Goal: Task Accomplishment & Management: Use online tool/utility

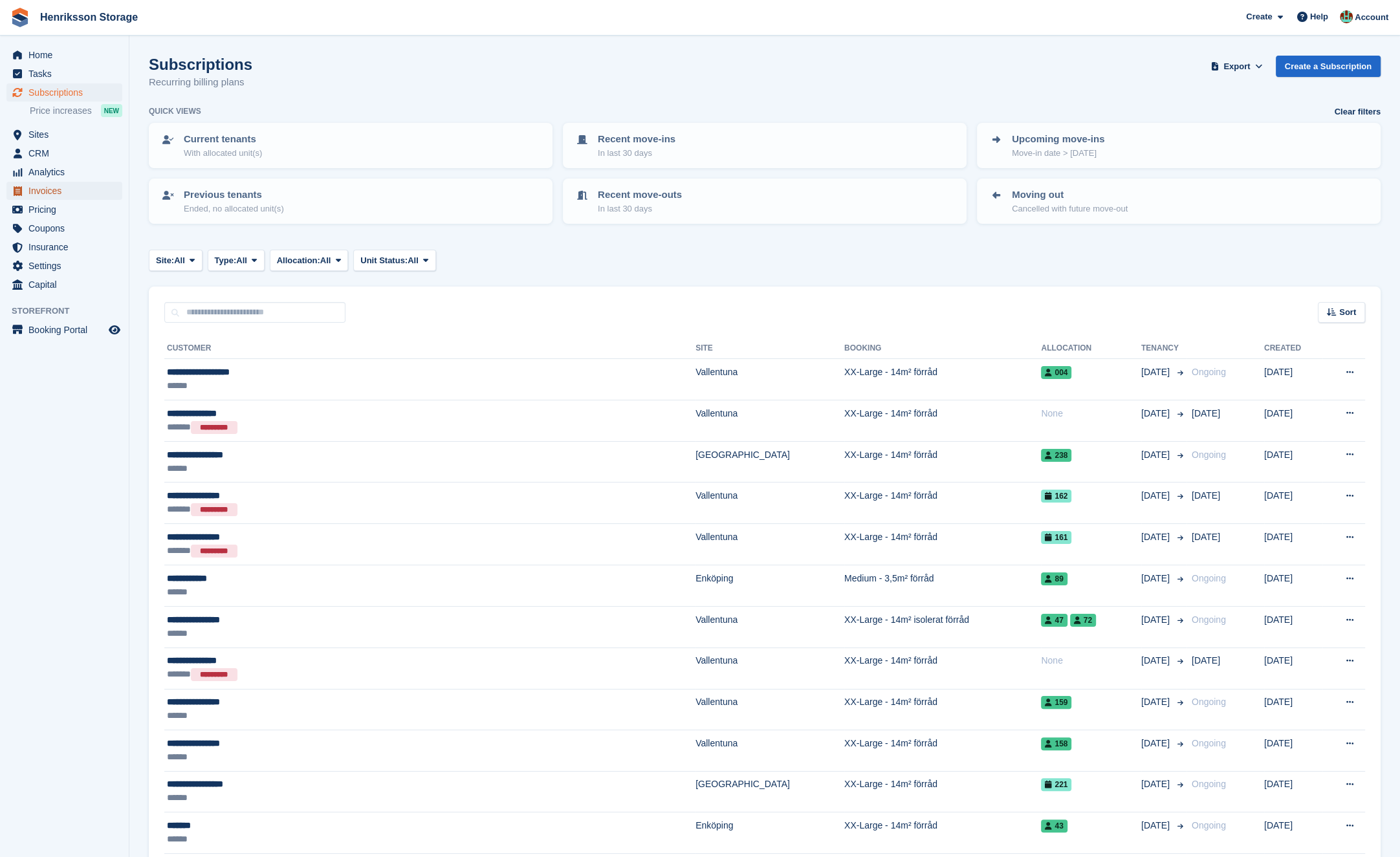
click at [79, 192] on span "Invoices" at bounding box center [67, 190] width 78 height 18
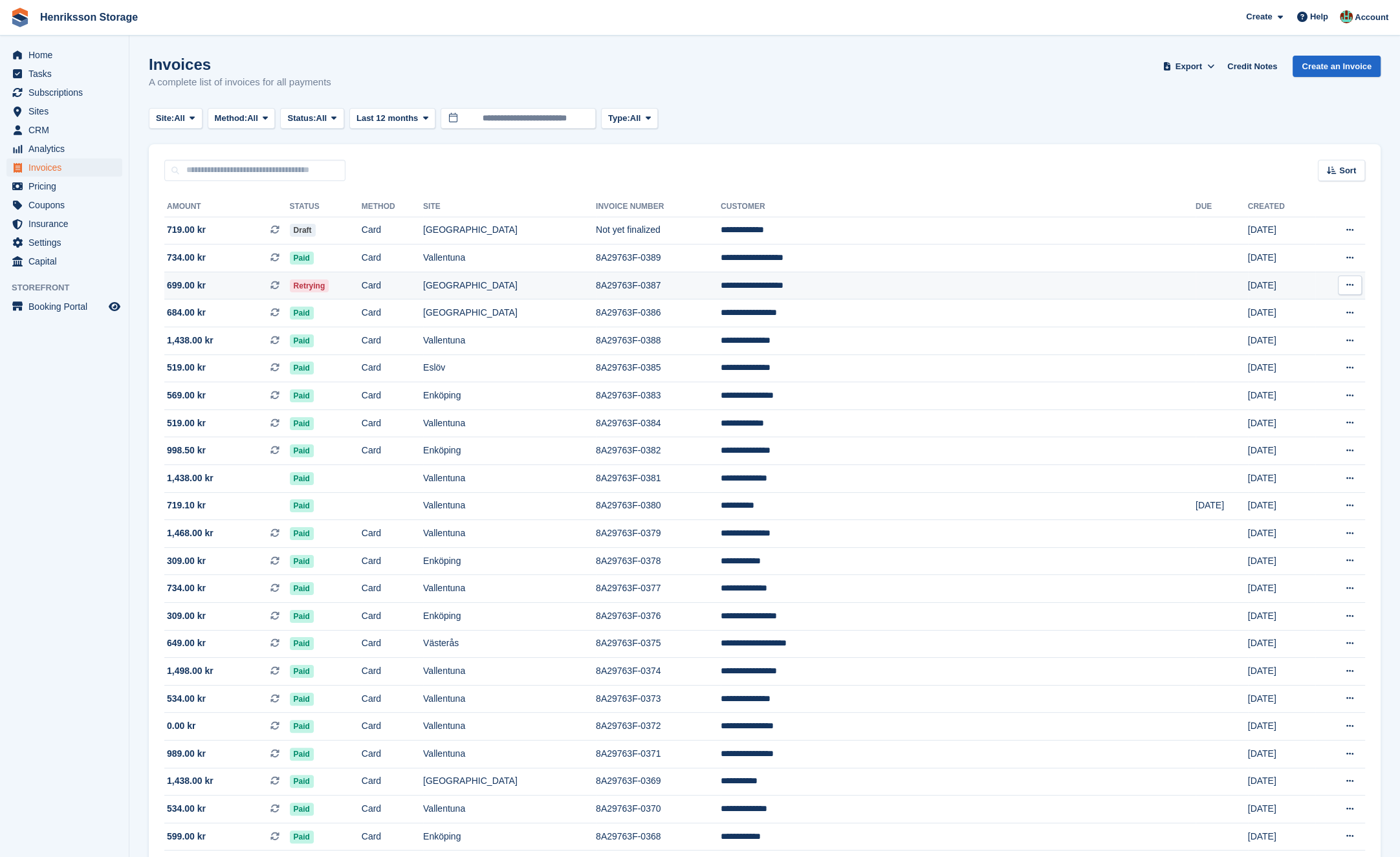
click at [596, 293] on td "[GEOGRAPHIC_DATA]" at bounding box center [509, 285] width 173 height 28
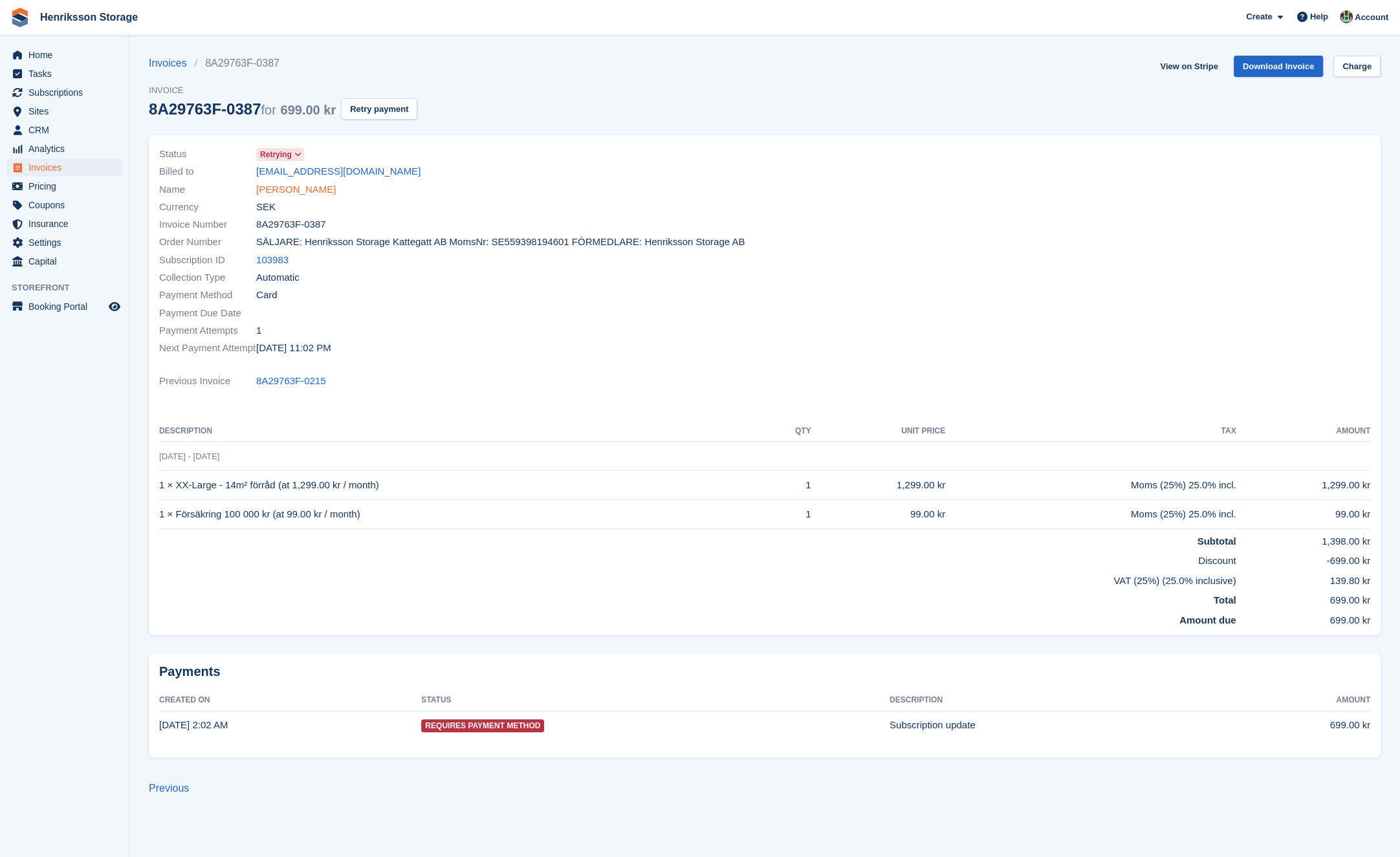
click at [308, 195] on link "[PERSON_NAME]" at bounding box center [295, 189] width 79 height 15
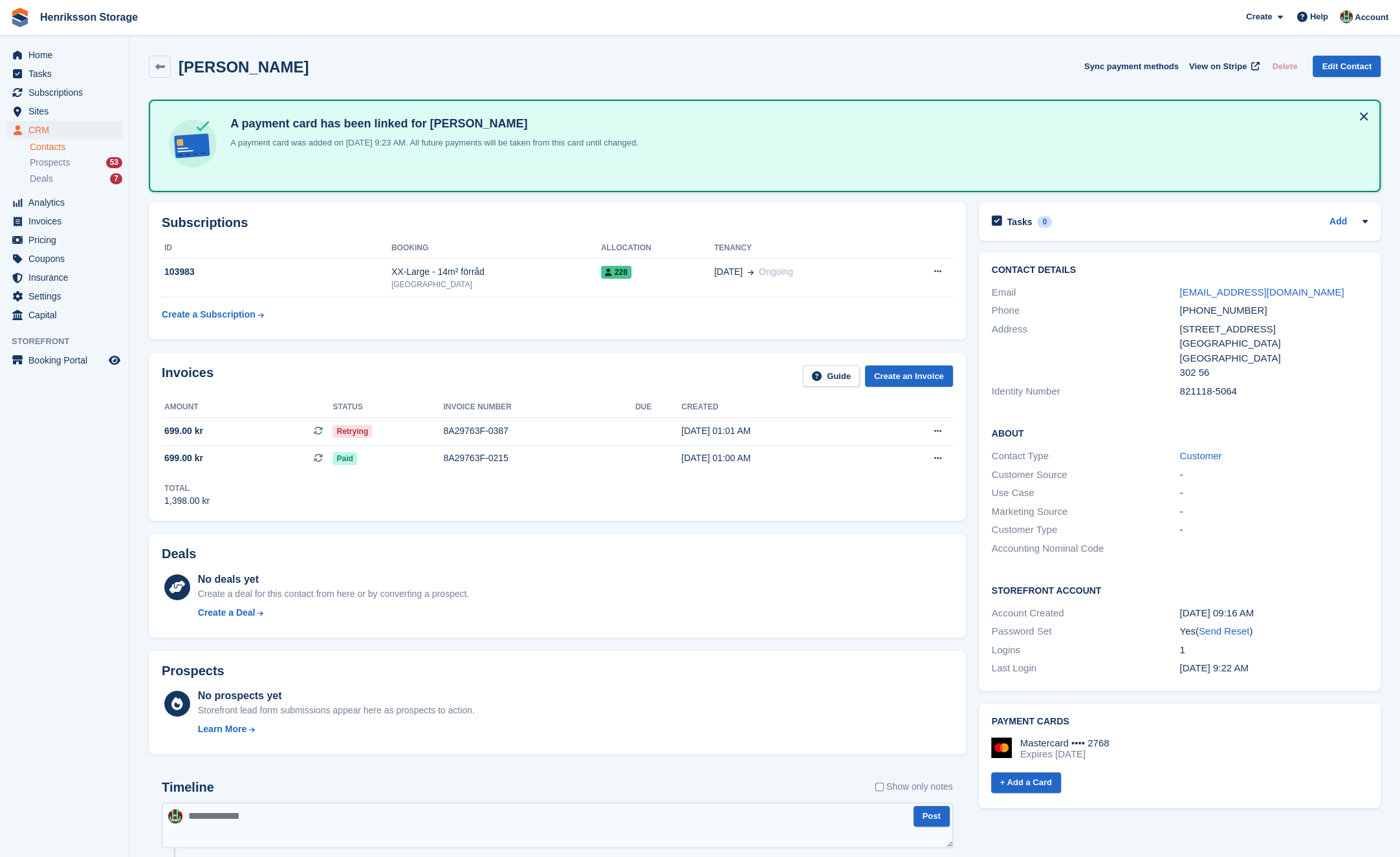
click at [1197, 311] on div "[PHONE_NUMBER]" at bounding box center [1273, 311] width 188 height 15
click at [1197, 311] on div "+46705885015" at bounding box center [1273, 311] width 188 height 15
copy div "+46705885015"
click at [417, 431] on div "Retrying" at bounding box center [388, 431] width 111 height 14
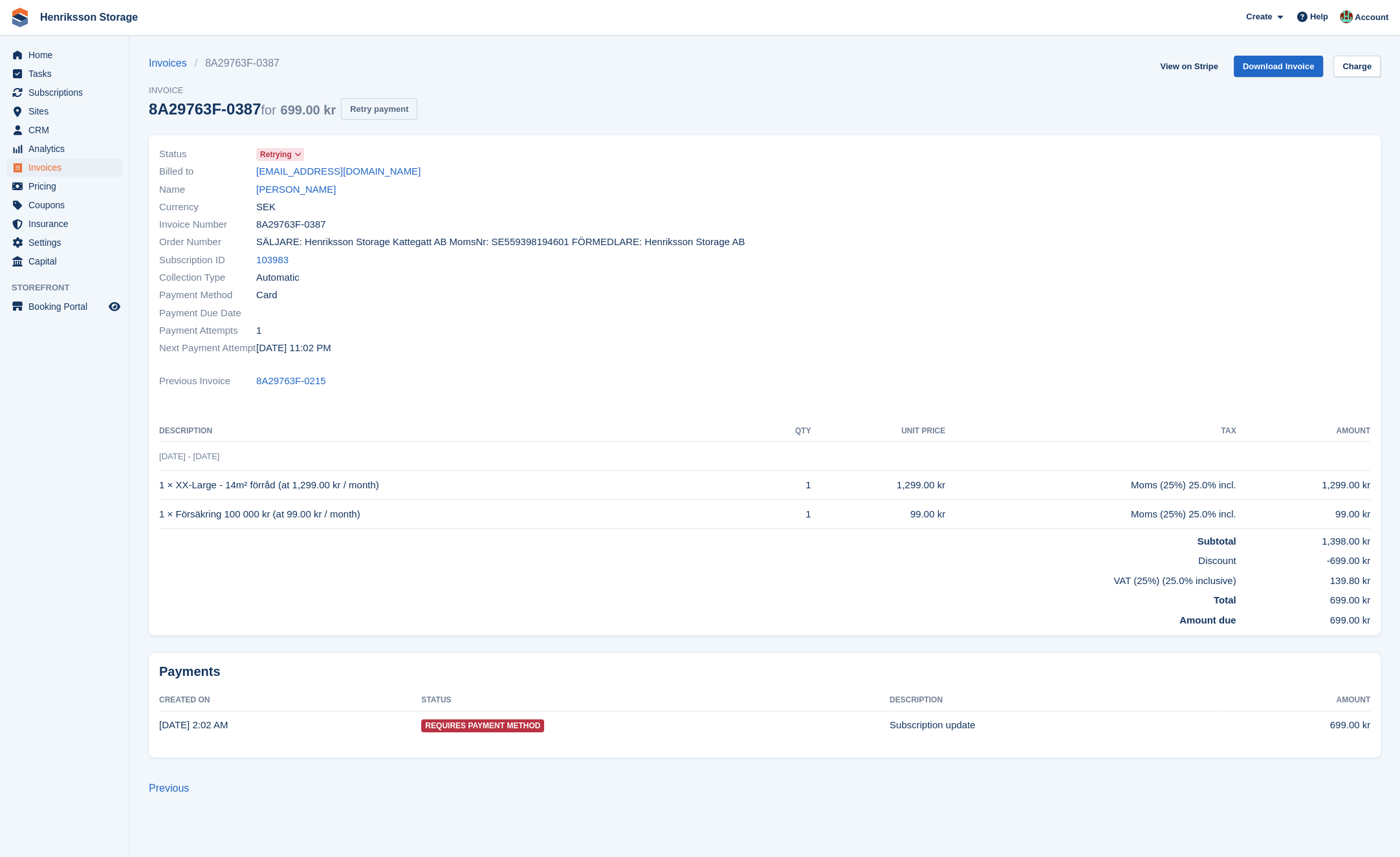
click at [412, 99] on button "Retry payment" at bounding box center [379, 108] width 76 height 22
click at [318, 187] on link "Kristina Gustafsson" at bounding box center [295, 189] width 79 height 15
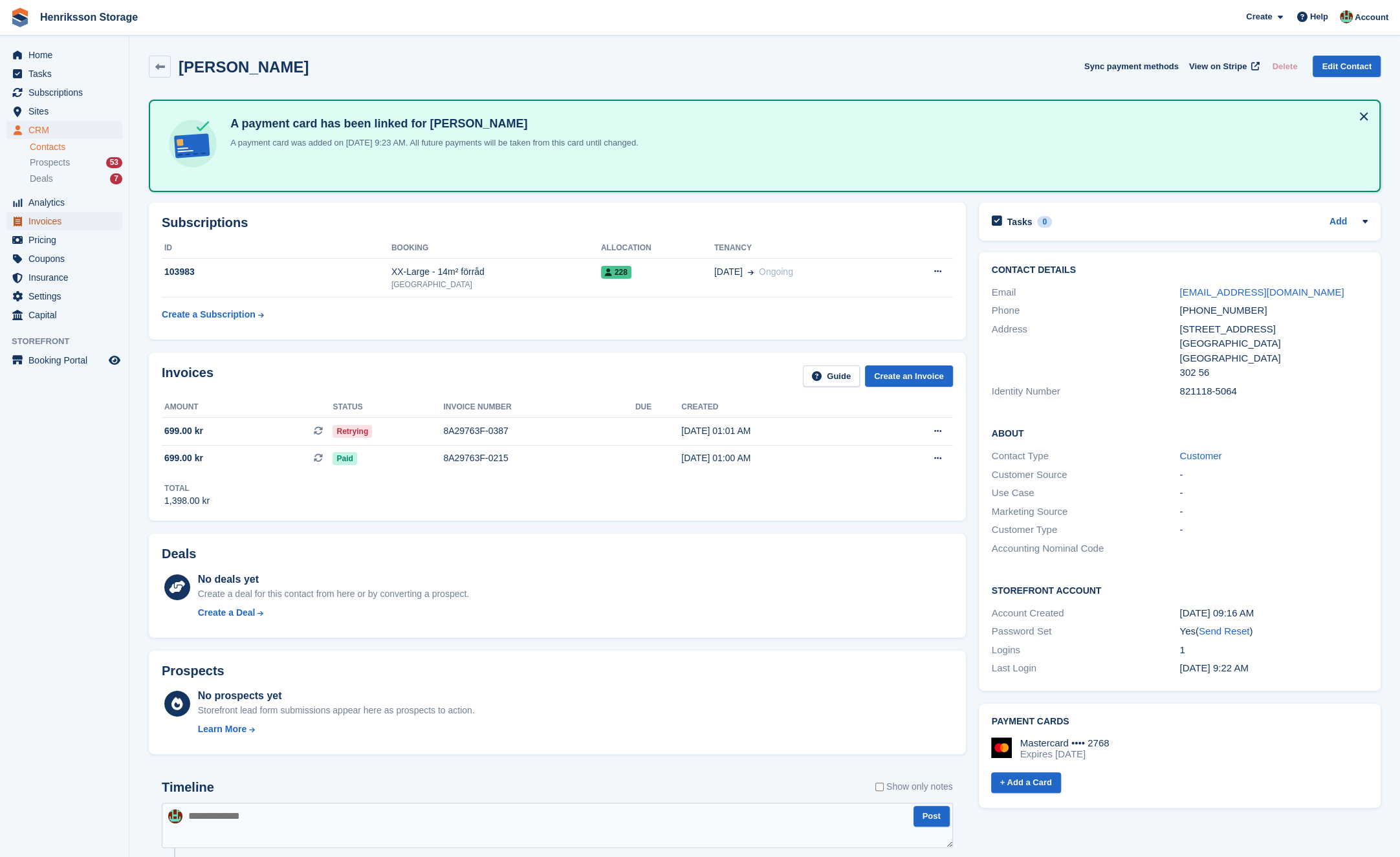
click at [51, 223] on span "Invoices" at bounding box center [67, 221] width 78 height 18
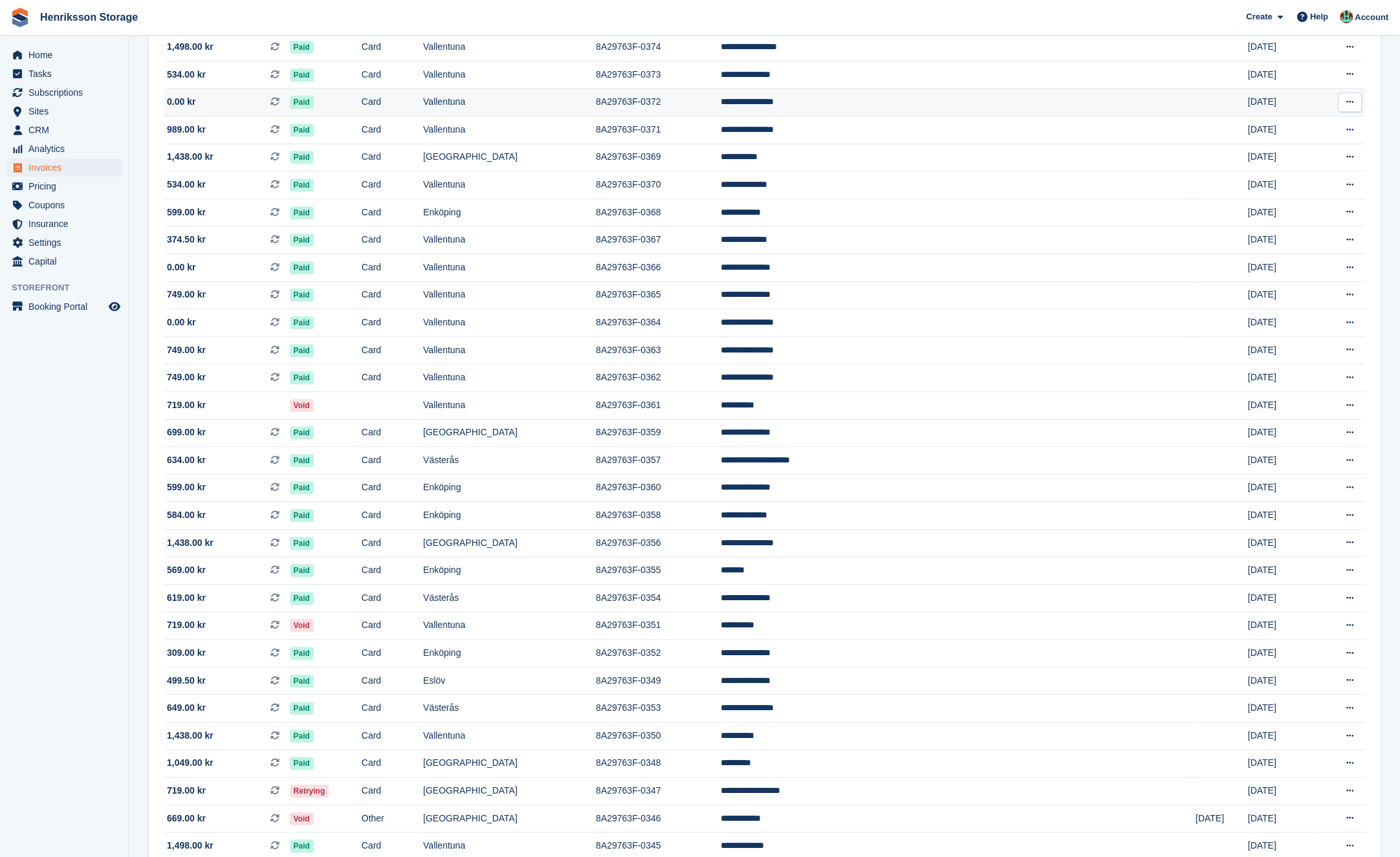
scroll to position [805, 0]
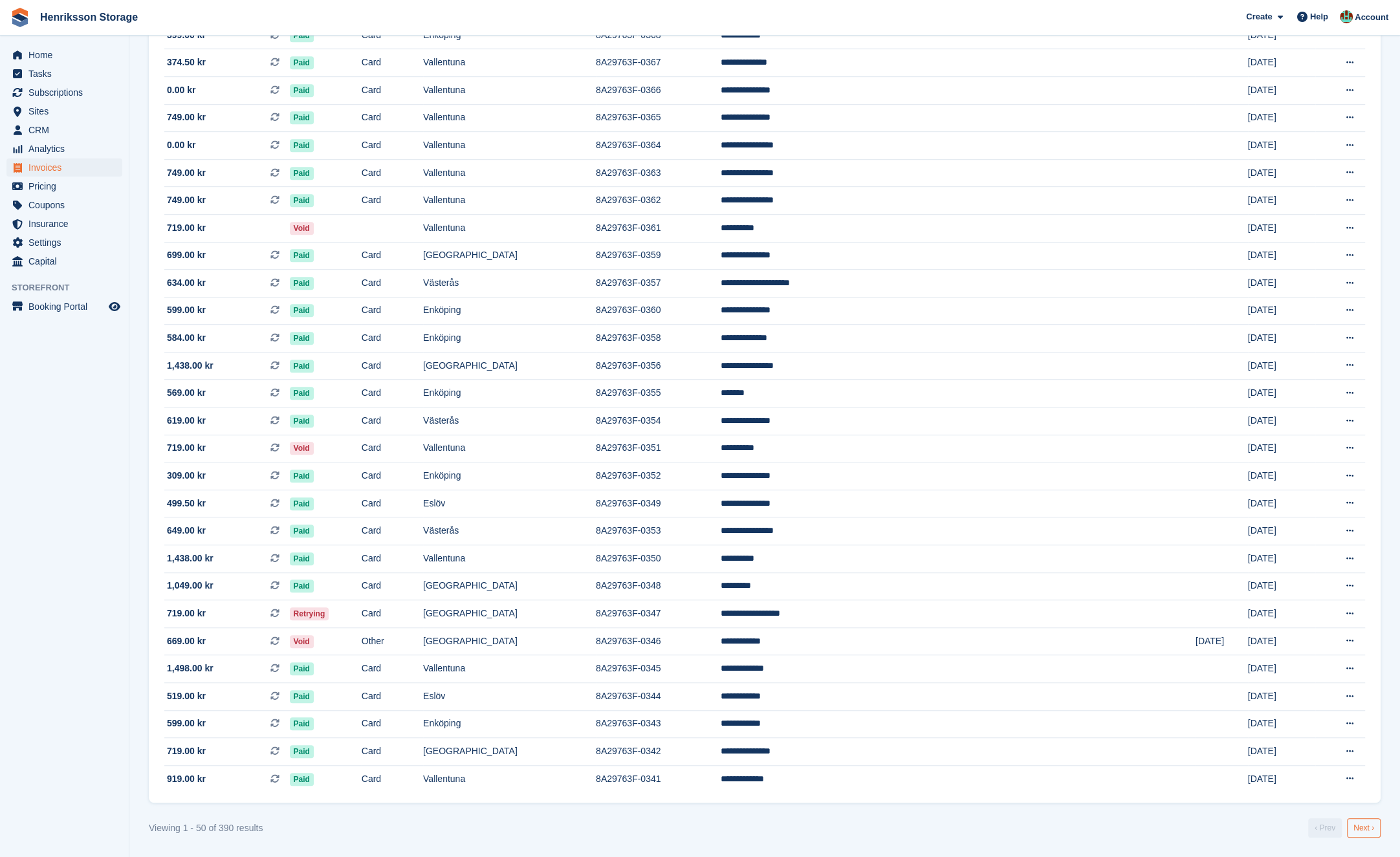
click at [1365, 828] on link "Next ›" at bounding box center [1364, 827] width 34 height 19
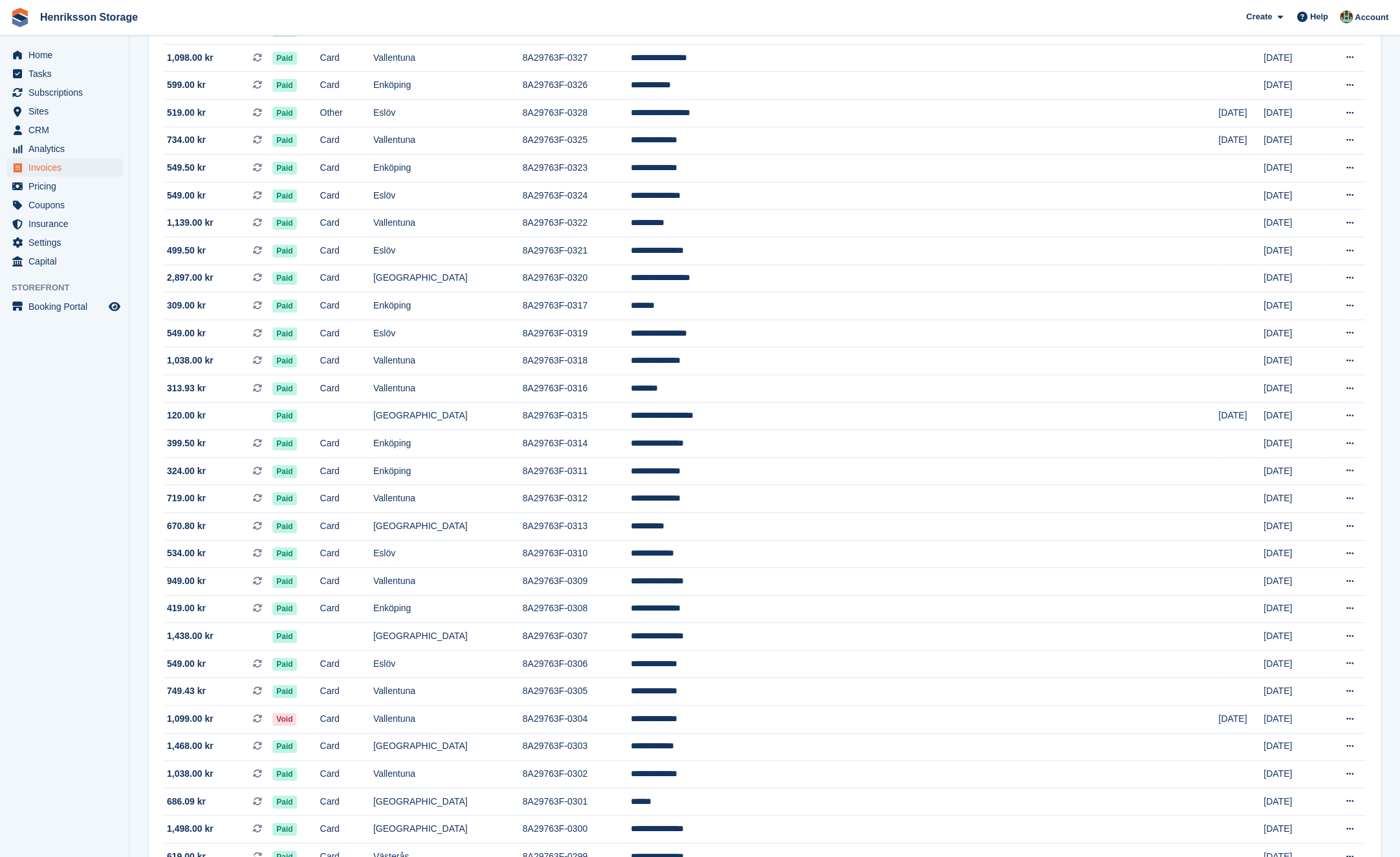
scroll to position [805, 0]
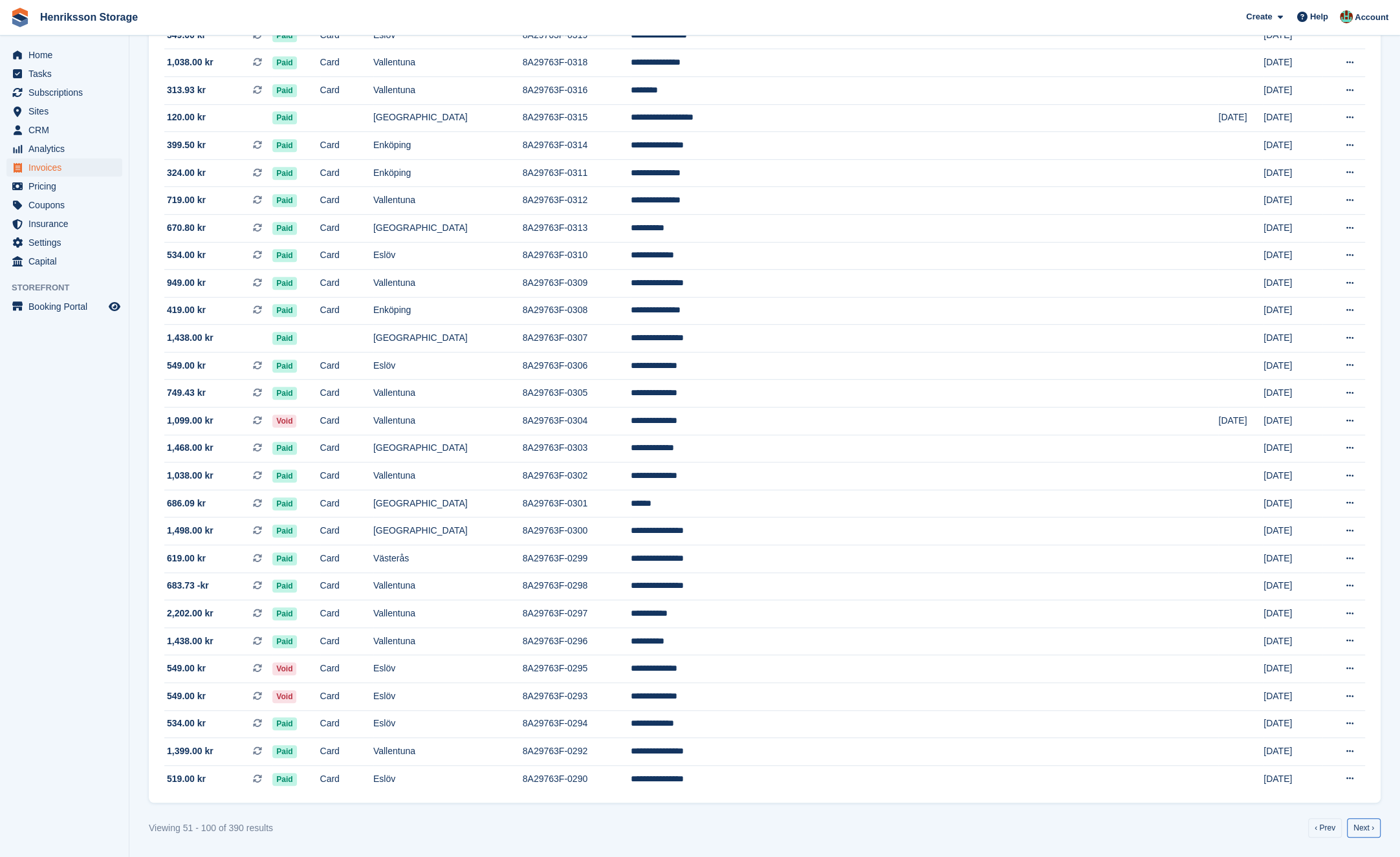
drag, startPoint x: 1364, startPoint y: 826, endPoint x: 1344, endPoint y: 806, distance: 28.3
click at [1364, 826] on link "Next ›" at bounding box center [1364, 827] width 34 height 19
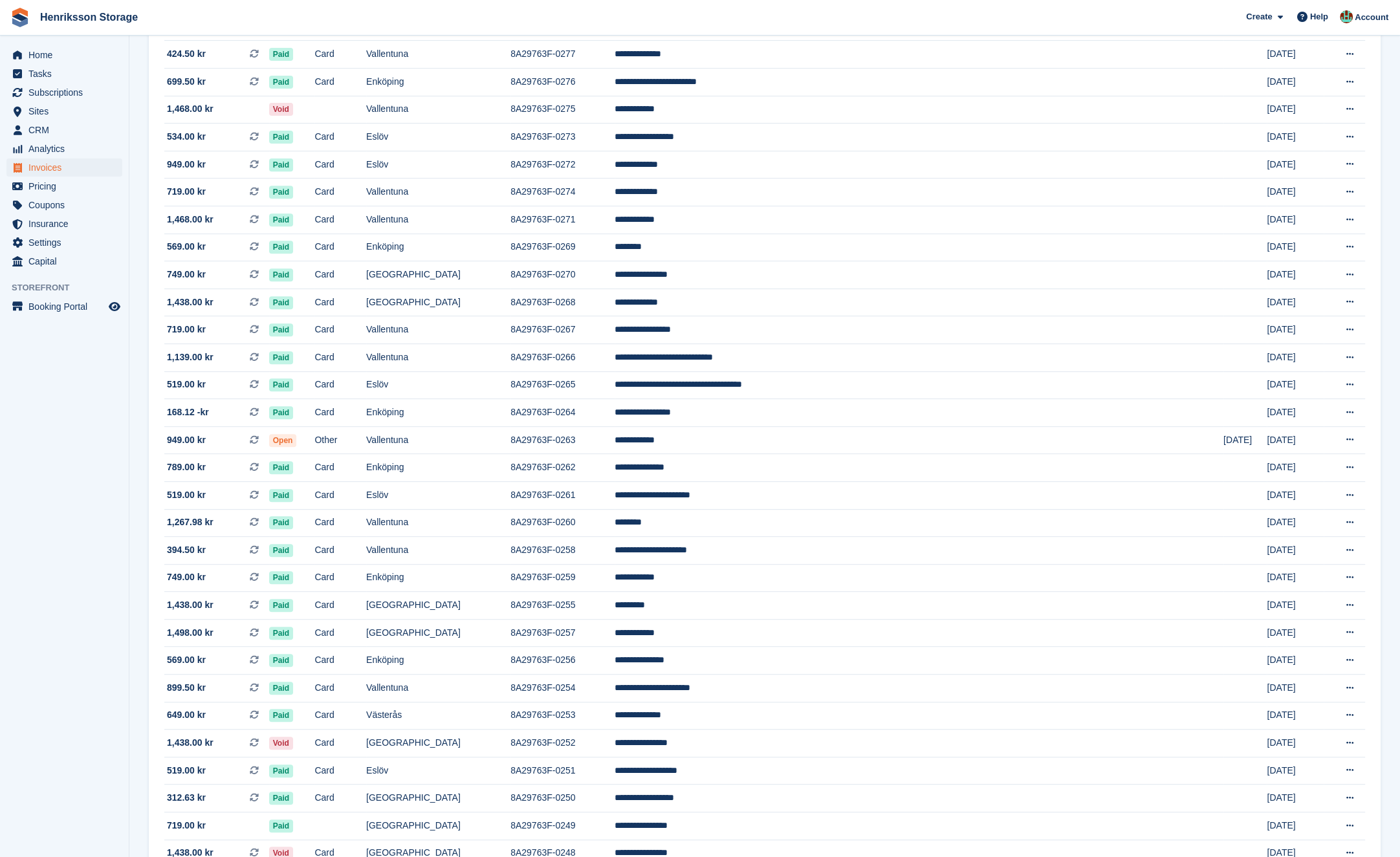
scroll to position [805, 0]
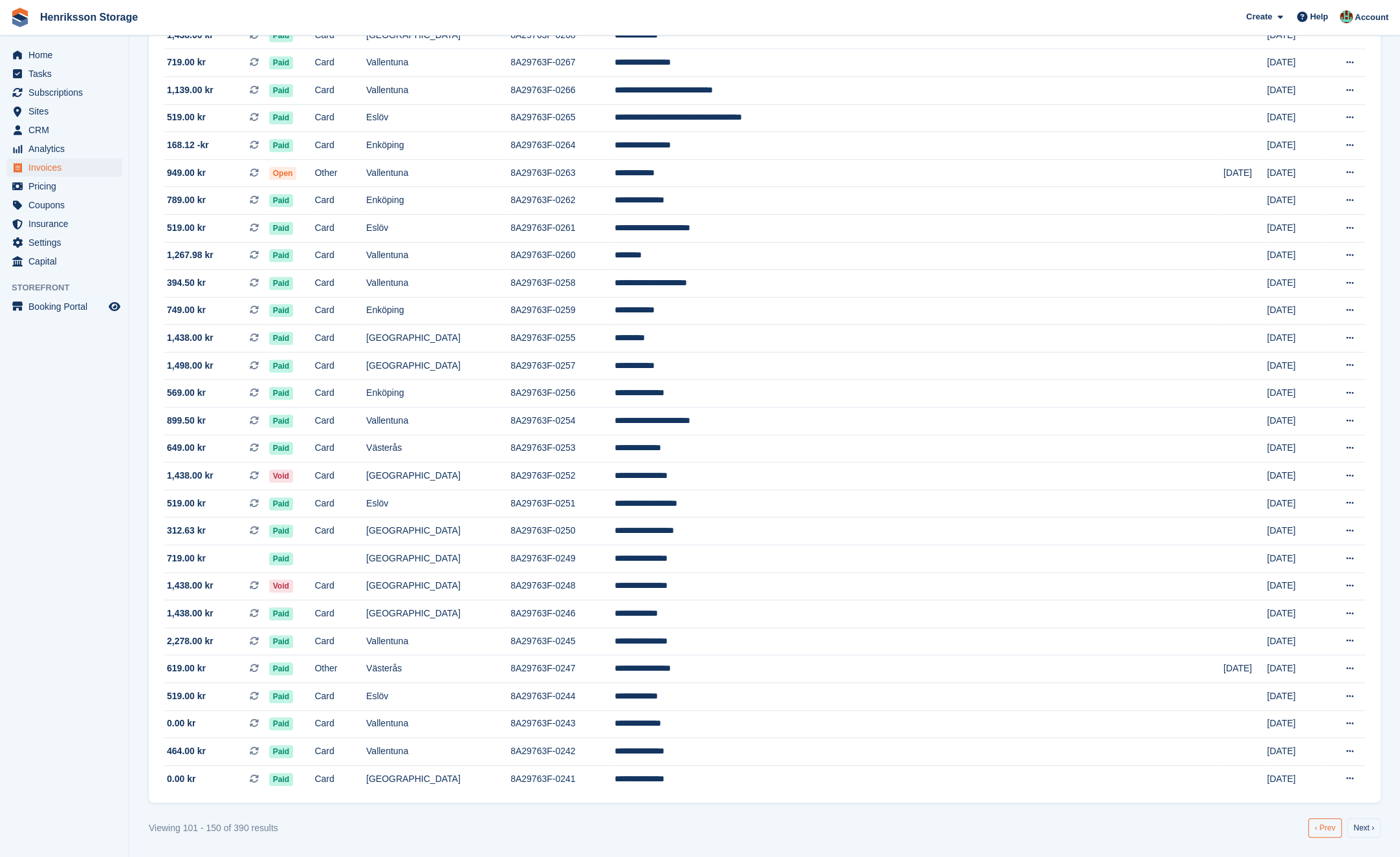
click at [1320, 827] on link "‹ Prev" at bounding box center [1325, 827] width 34 height 19
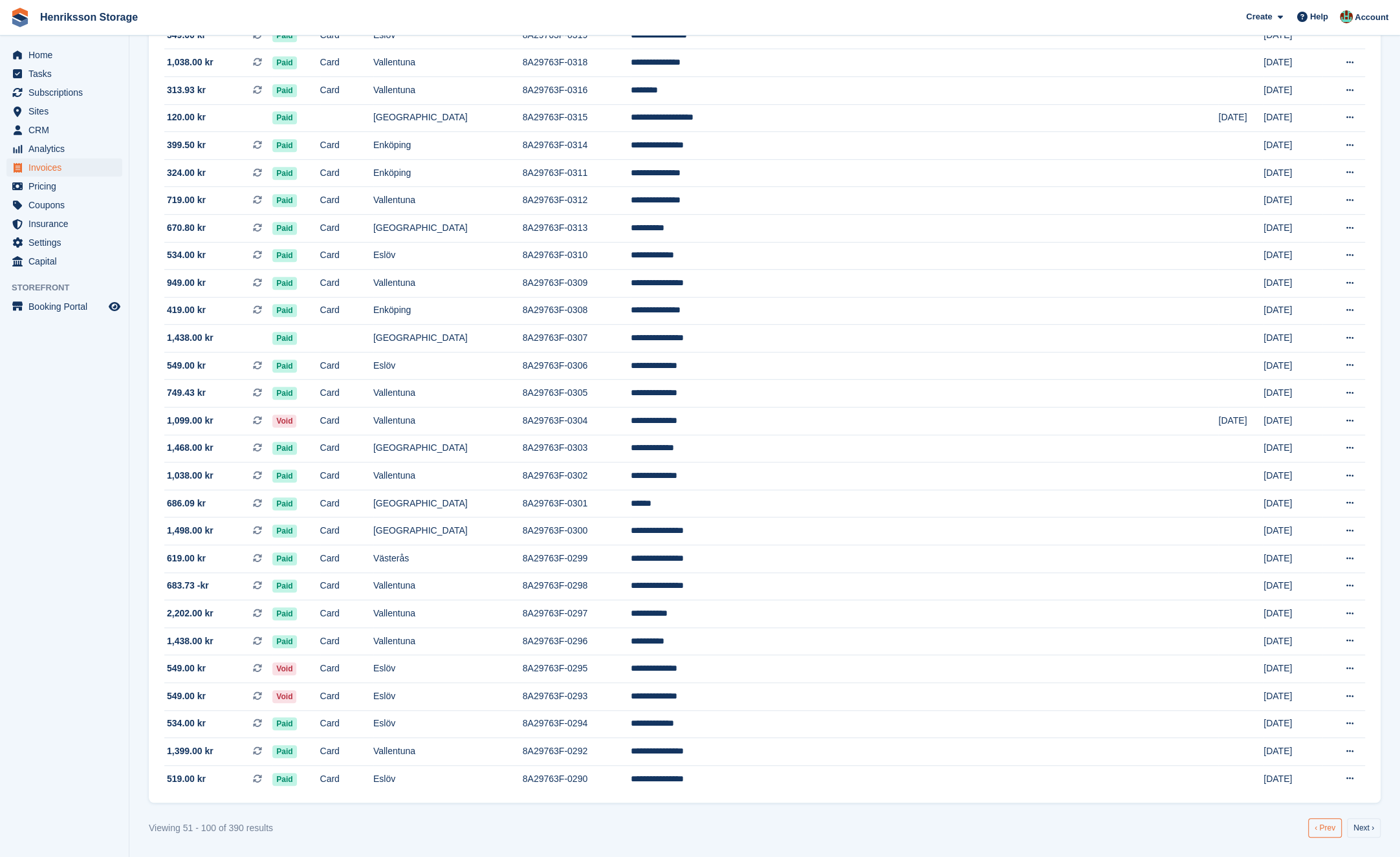
click at [1331, 833] on link "‹ Prev" at bounding box center [1325, 827] width 34 height 19
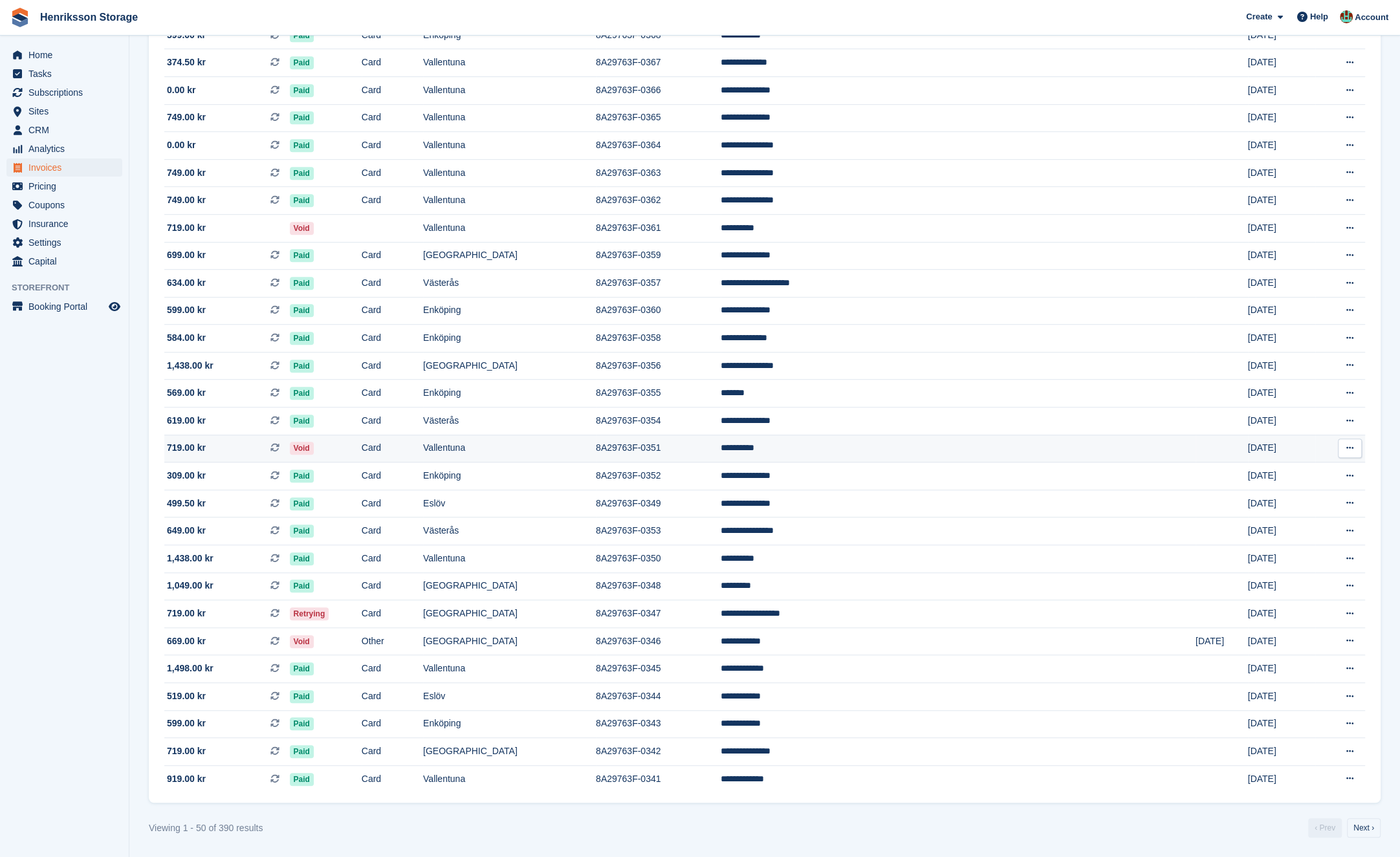
scroll to position [802, 0]
click at [596, 623] on td "[GEOGRAPHIC_DATA]" at bounding box center [509, 614] width 173 height 28
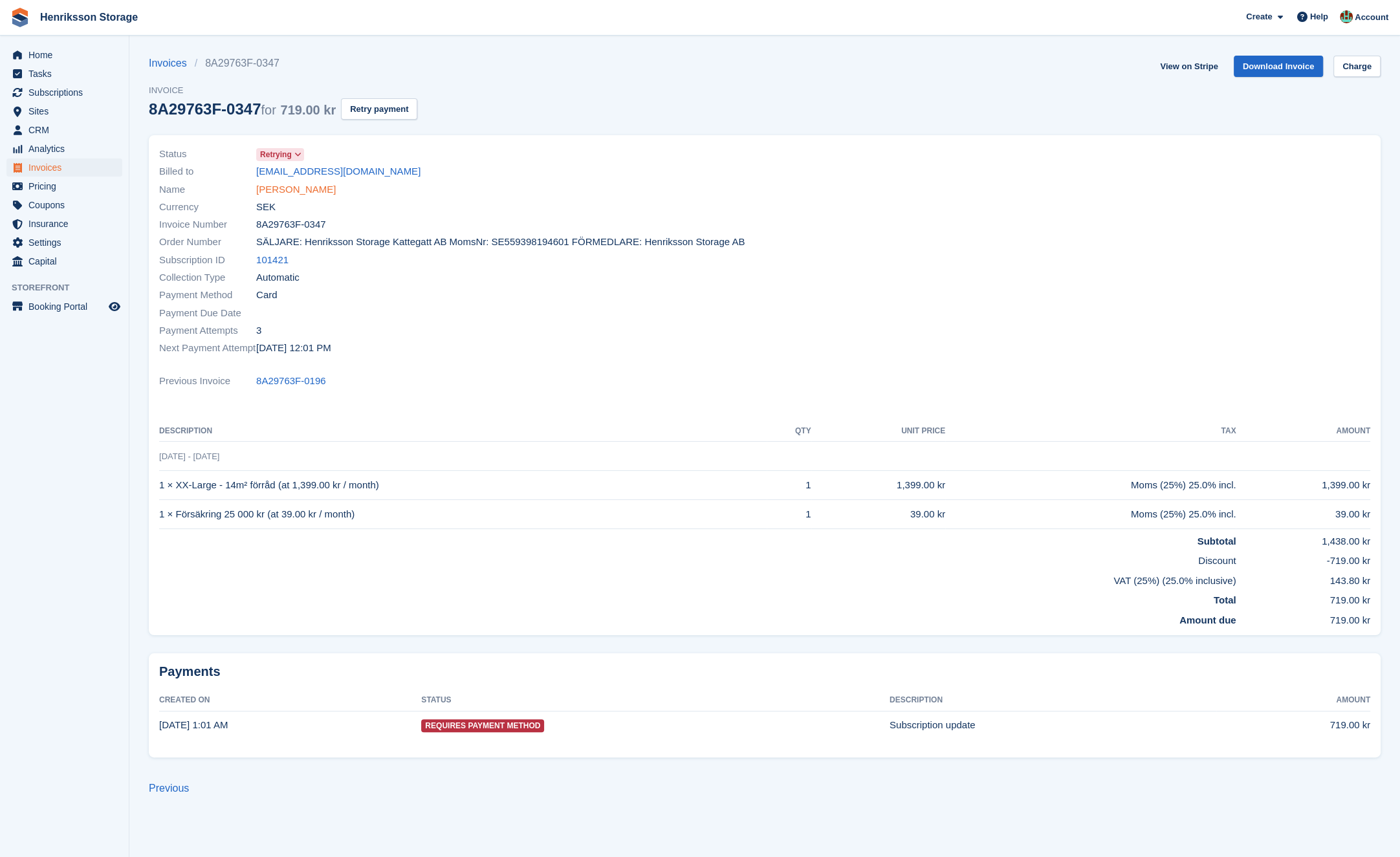
click at [311, 193] on link "[PERSON_NAME]" at bounding box center [295, 189] width 79 height 15
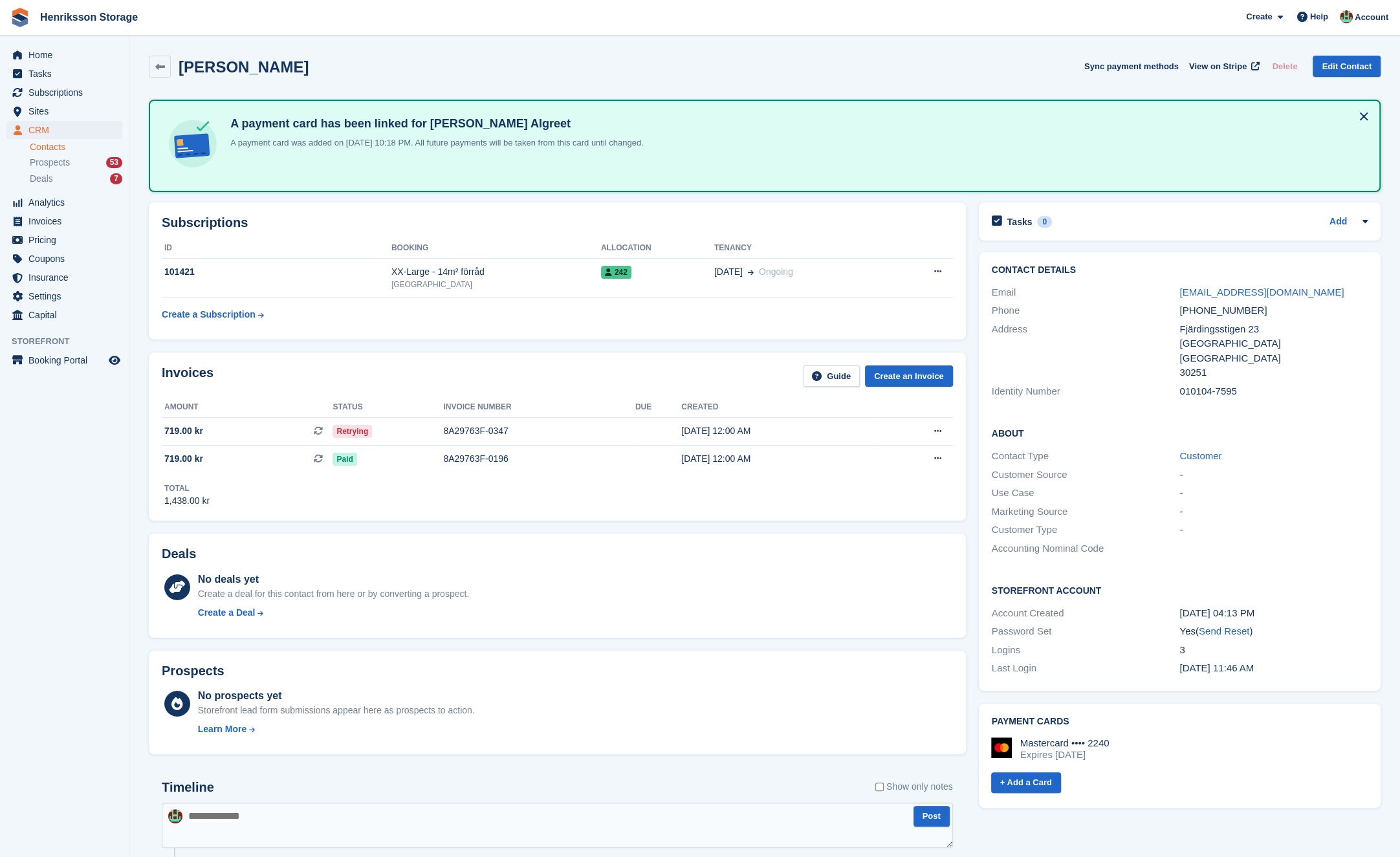
click at [1201, 311] on div "+46739639255" at bounding box center [1273, 311] width 188 height 15
copy div "+46739639255"
click at [59, 110] on span "Sites" at bounding box center [67, 111] width 78 height 18
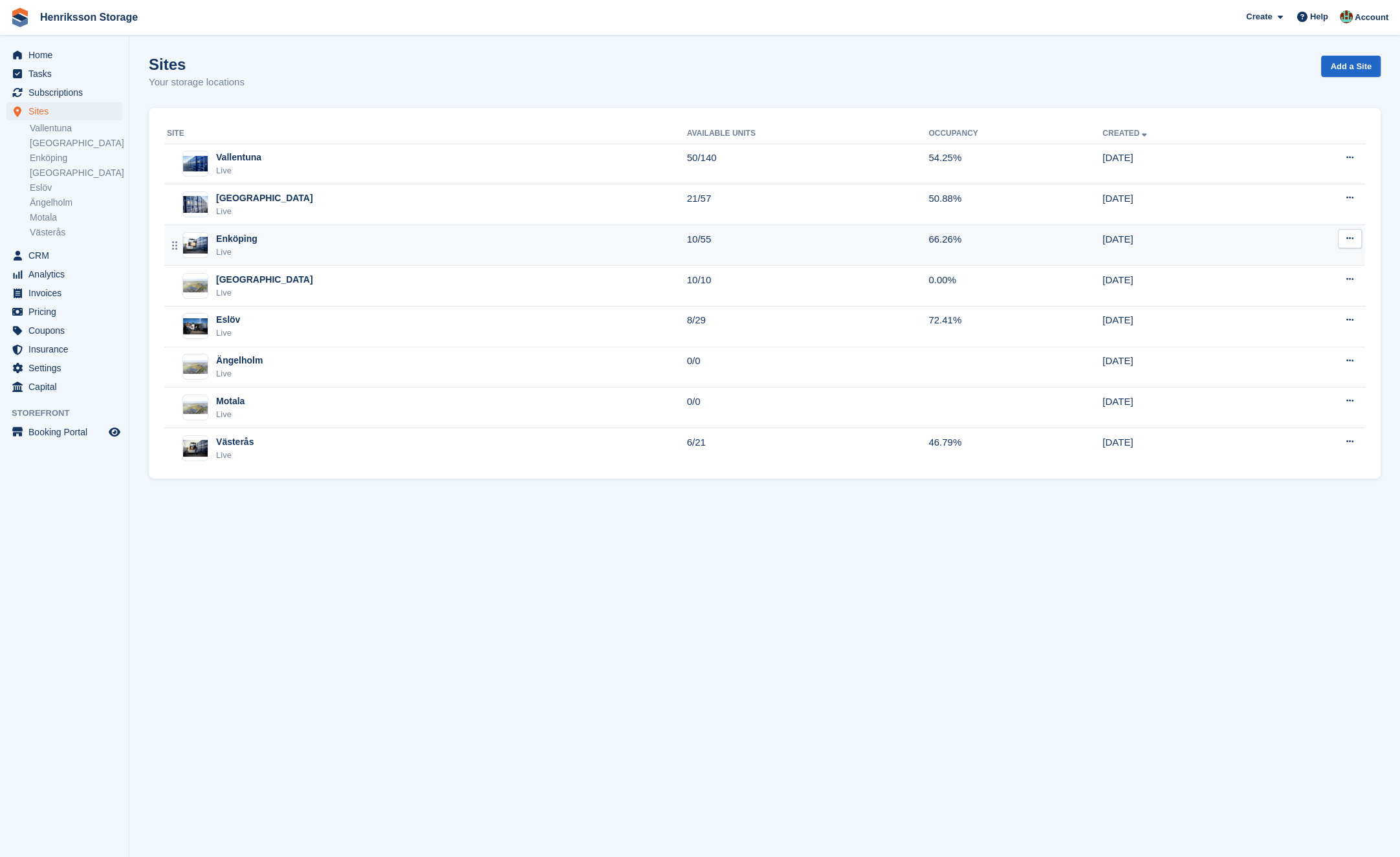
click at [368, 251] on div "Enköping Live" at bounding box center [427, 245] width 520 height 26
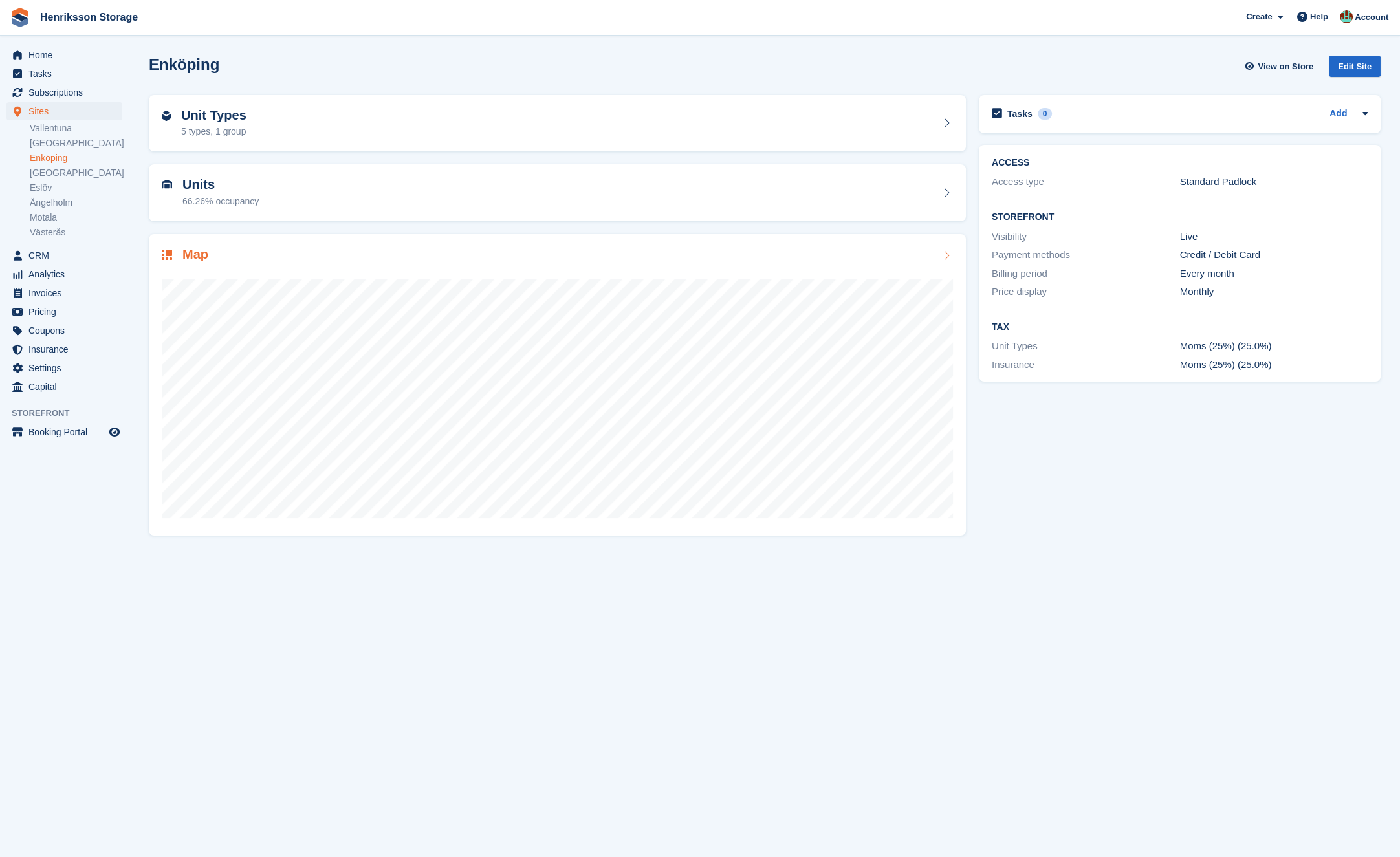
click at [506, 253] on div "Map" at bounding box center [556, 256] width 791 height 18
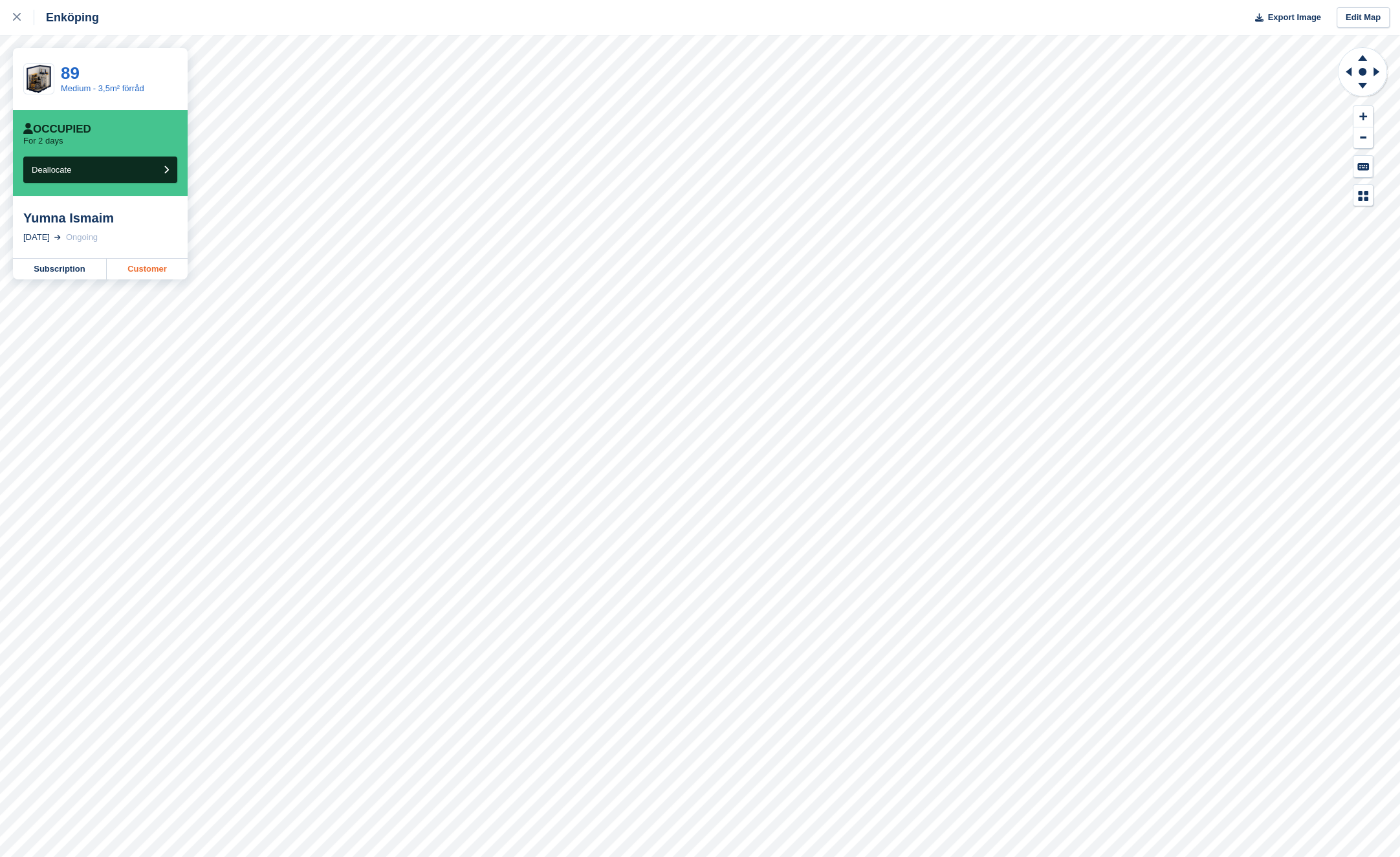
click at [137, 262] on link "Customer" at bounding box center [147, 269] width 81 height 21
click at [15, 15] on icon at bounding box center [17, 17] width 8 height 8
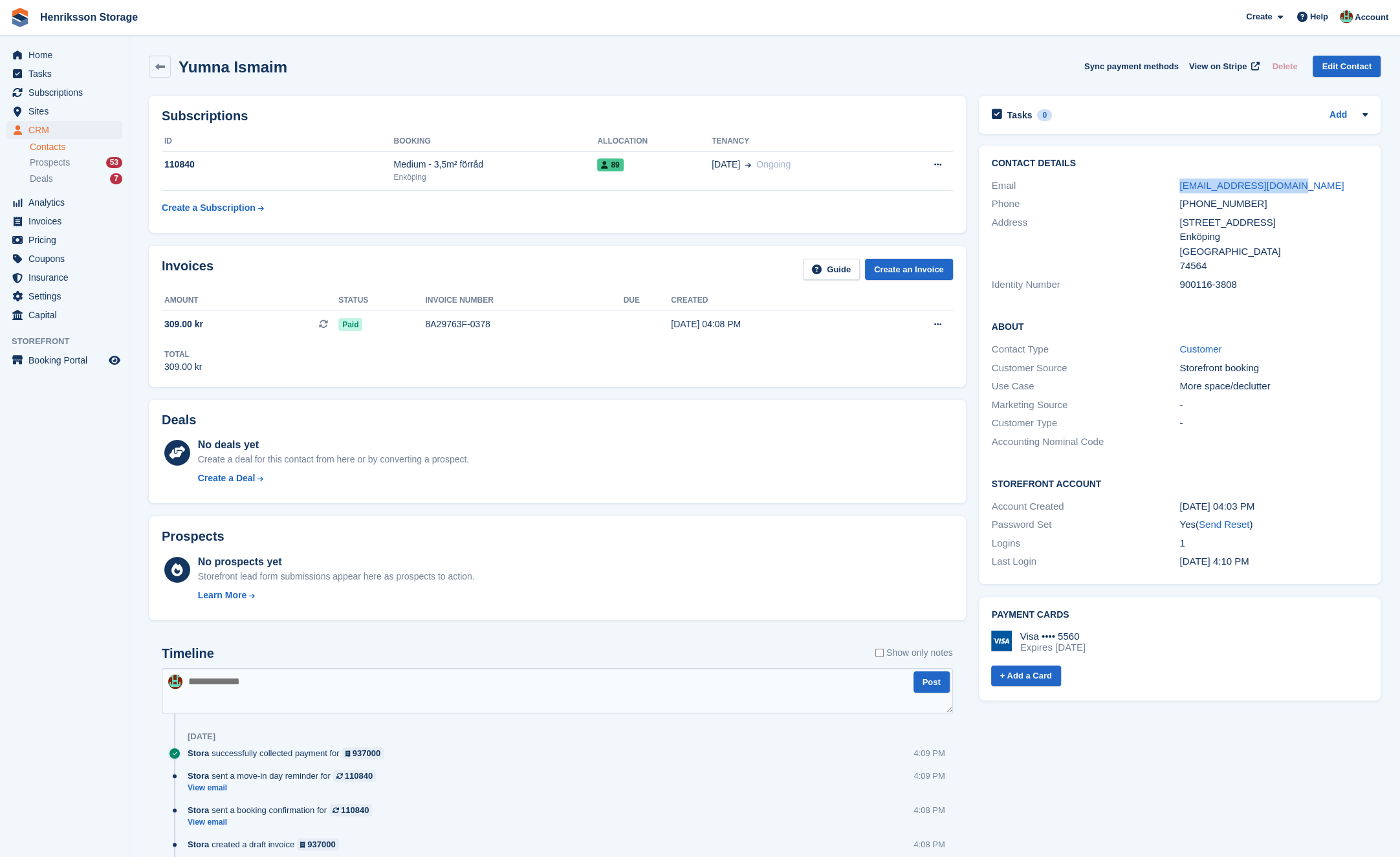
drag, startPoint x: 1345, startPoint y: 180, endPoint x: 1168, endPoint y: 182, distance: 177.0
click at [1168, 182] on div "Email [EMAIL_ADDRESS][DOMAIN_NAME]" at bounding box center [1179, 185] width 376 height 18
copy div "[EMAIL_ADDRESS][DOMAIN_NAME]"
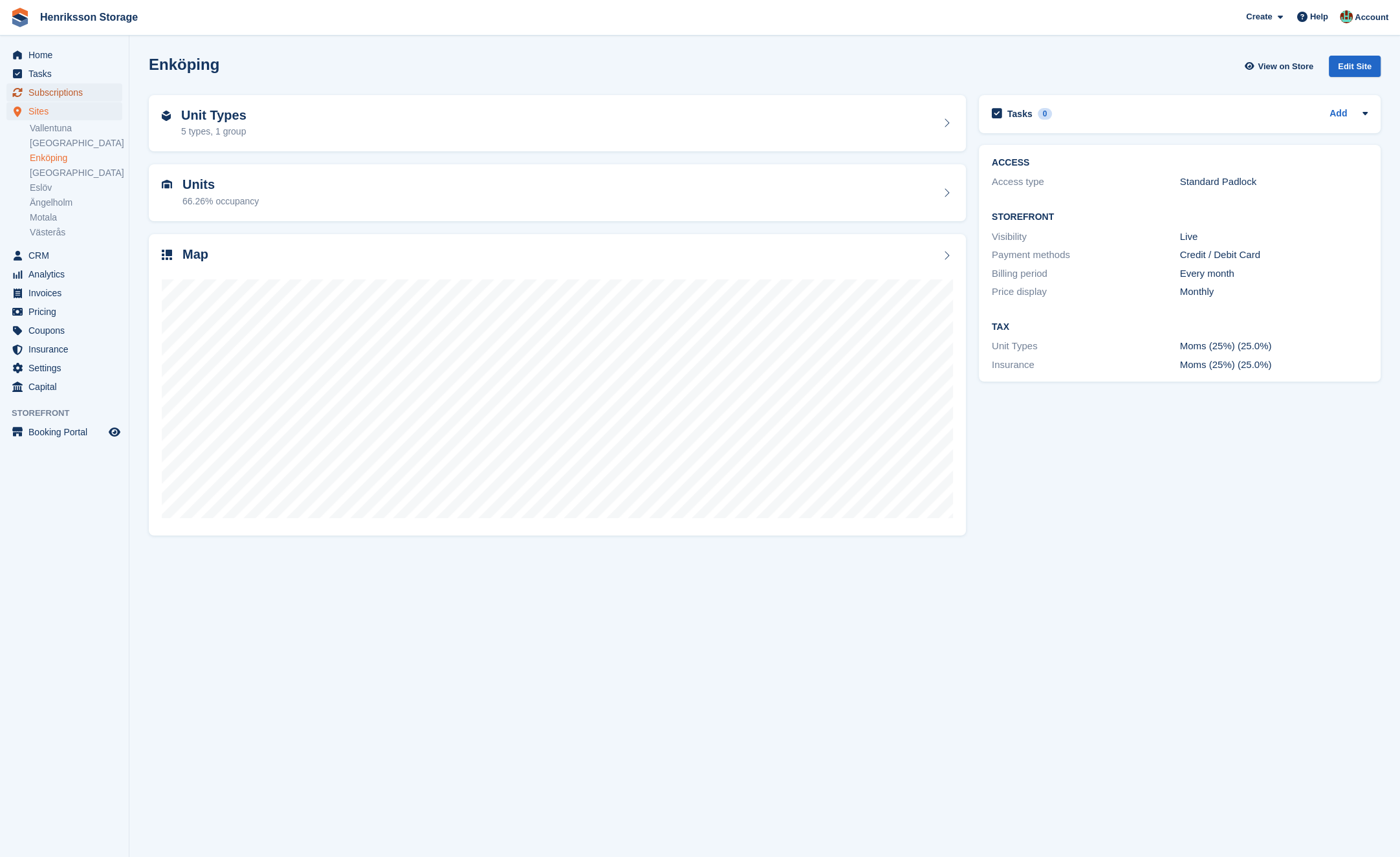
click at [96, 96] on span "Subscriptions" at bounding box center [67, 92] width 78 height 18
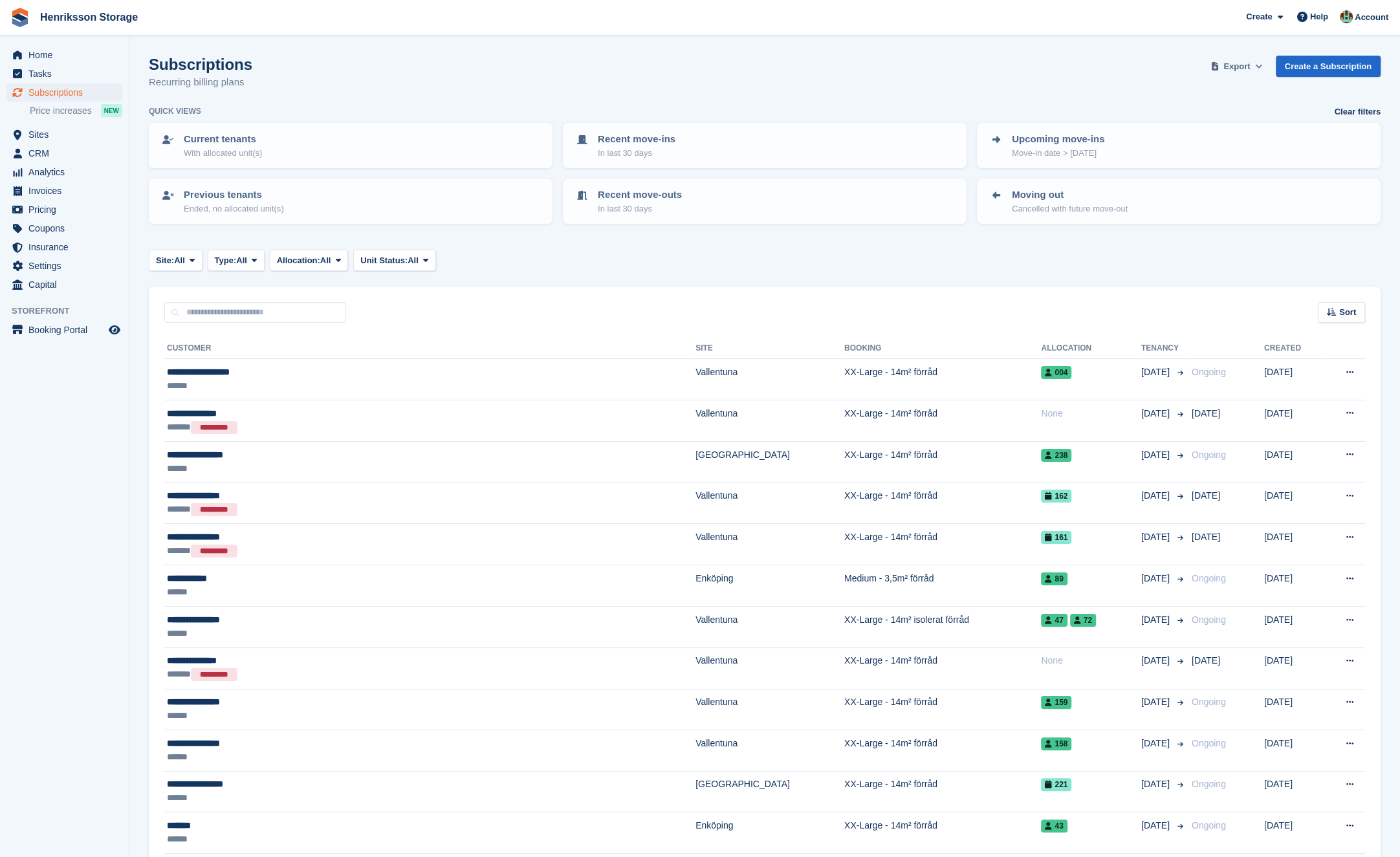
click at [1255, 67] on icon at bounding box center [1258, 66] width 7 height 8
click at [1180, 171] on div "Start Export" at bounding box center [1186, 166] width 48 height 13
